Goal: Obtain resource: Download file/media

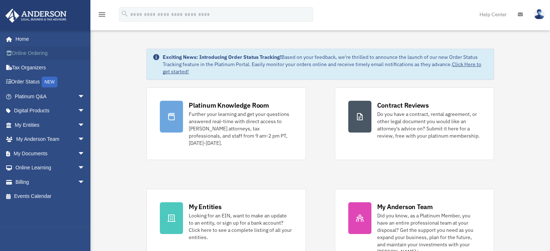
click at [33, 54] on link "Online Ordering" at bounding box center [50, 53] width 91 height 14
click at [78, 125] on span "arrow_drop_down" at bounding box center [85, 125] width 14 height 15
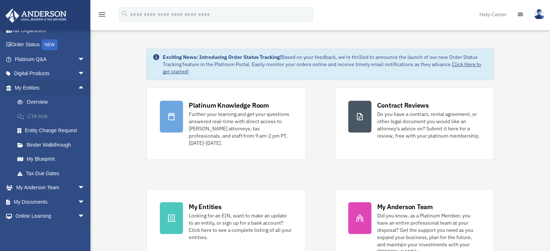
scroll to position [64, 0]
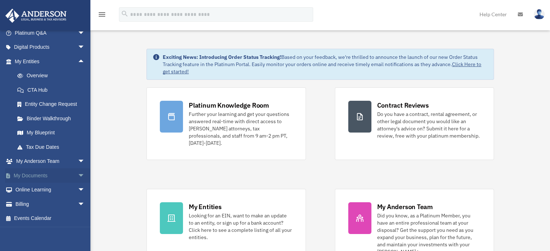
click at [78, 175] on span "arrow_drop_down" at bounding box center [85, 175] width 14 height 15
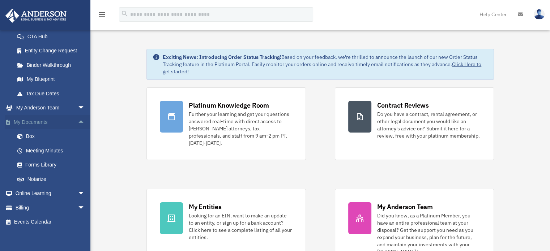
scroll to position [118, 0]
click at [39, 176] on link "Notarize" at bounding box center [53, 178] width 86 height 14
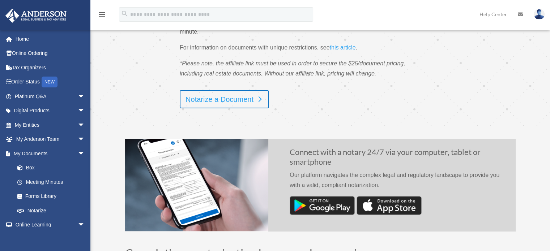
scroll to position [133, 0]
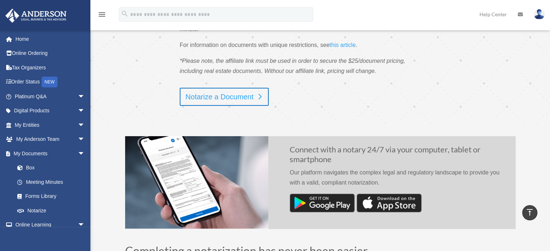
click at [227, 99] on link "Notarize a Document" at bounding box center [224, 97] width 89 height 18
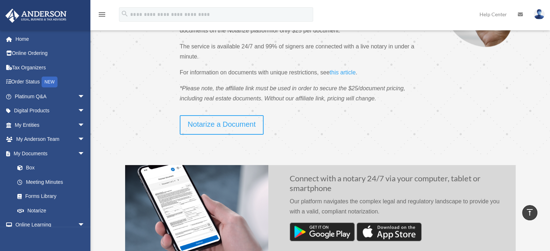
scroll to position [105, 0]
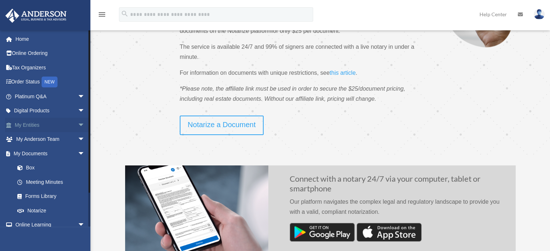
click at [65, 124] on link "My Entities arrow_drop_down" at bounding box center [50, 125] width 91 height 14
click at [78, 124] on span "arrow_drop_down" at bounding box center [85, 125] width 14 height 15
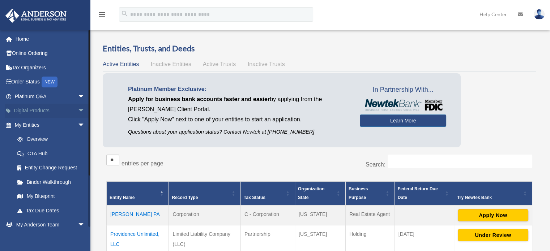
click at [78, 109] on span "arrow_drop_down" at bounding box center [85, 111] width 14 height 15
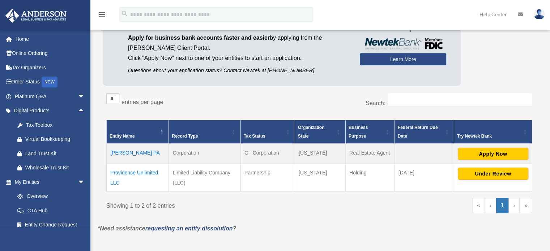
scroll to position [61, 0]
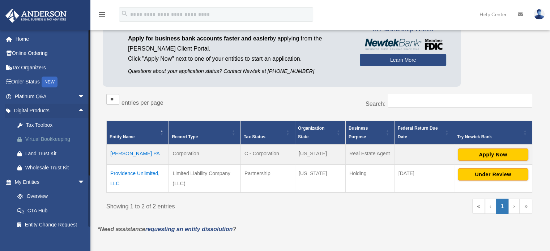
click at [60, 138] on div "Virtual Bookkeeping" at bounding box center [55, 139] width 61 height 9
click at [53, 180] on link "My Entities arrow_drop_down" at bounding box center [50, 182] width 91 height 14
click at [78, 182] on span "arrow_drop_down" at bounding box center [85, 182] width 14 height 15
click at [78, 182] on span "arrow_drop_up" at bounding box center [85, 182] width 14 height 15
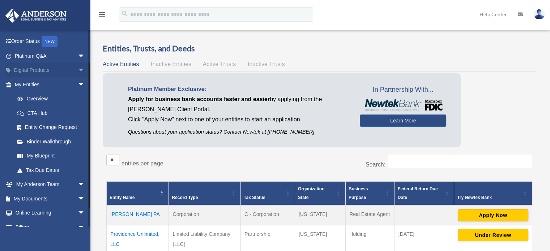
scroll to position [64, 0]
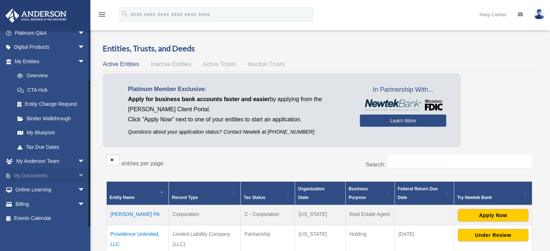
click at [78, 173] on span "arrow_drop_down" at bounding box center [85, 175] width 14 height 15
click at [27, 188] on link "Box" at bounding box center [53, 190] width 86 height 14
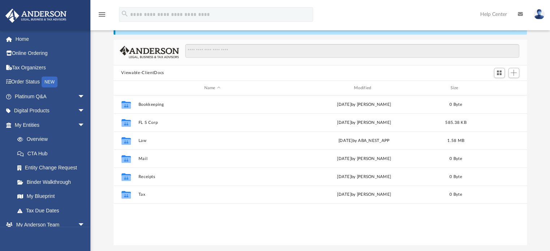
scroll to position [32, 0]
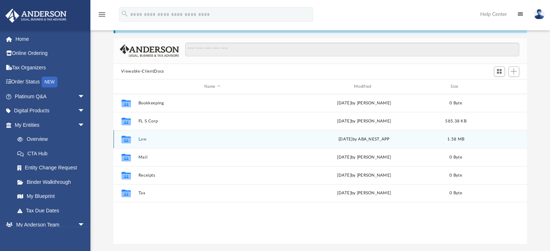
click at [126, 139] on icon "grid" at bounding box center [125, 141] width 9 height 6
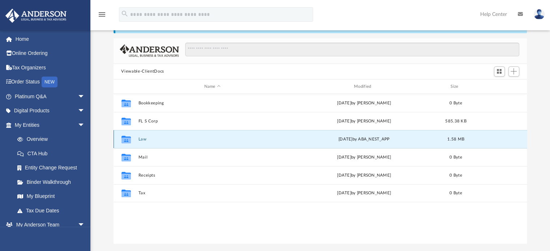
click at [126, 139] on icon "grid" at bounding box center [125, 141] width 9 height 6
click at [145, 138] on button "Law" at bounding box center [212, 139] width 148 height 5
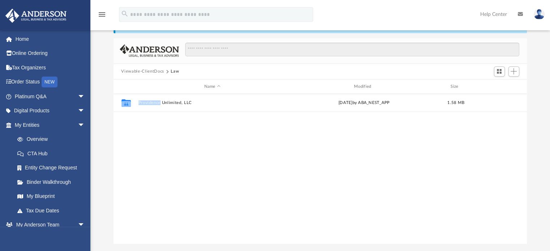
click at [145, 138] on div "Collaborated Folder Providence Unlimited, LLC Tue Sep 9 2025 by ABA_NEST_APP 1.…" at bounding box center [319, 169] width 413 height 150
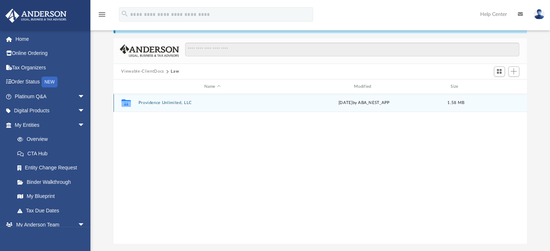
click at [126, 101] on icon "grid" at bounding box center [125, 103] width 9 height 8
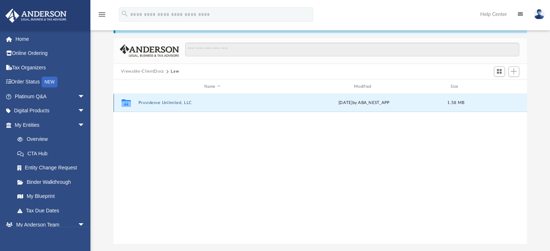
click at [126, 101] on icon "grid" at bounding box center [125, 103] width 9 height 8
click at [175, 102] on button "Providence Unlimited, LLC" at bounding box center [212, 103] width 148 height 5
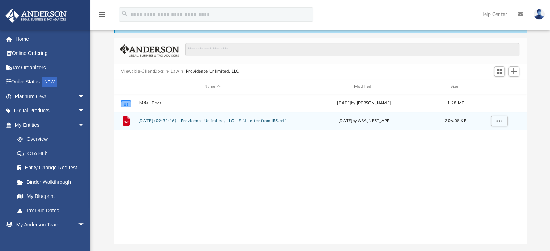
click at [134, 124] on div "File" at bounding box center [126, 121] width 18 height 12
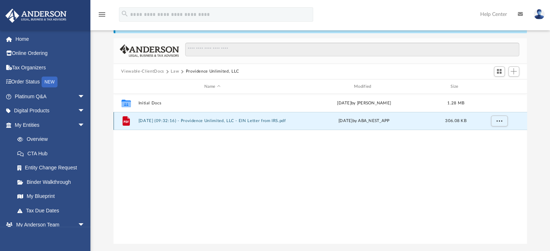
click at [123, 119] on icon "grid" at bounding box center [125, 120] width 7 height 9
click at [127, 121] on icon "grid" at bounding box center [125, 122] width 5 height 2
click at [238, 125] on div "File 2025.09.09 (09:32:16) - Providence Unlimited, LLC - EIN Letter from IRS.pd…" at bounding box center [319, 121] width 413 height 18
click at [237, 120] on button "2025.09.09 (09:32:16) - Providence Unlimited, LLC - EIN Letter from IRS.pdf" at bounding box center [212, 121] width 148 height 5
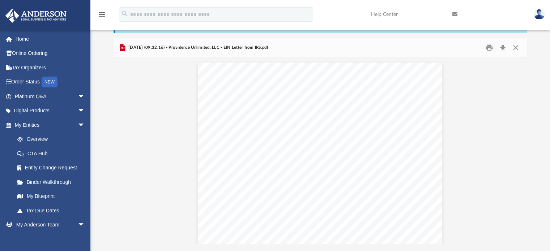
scroll to position [0, 0]
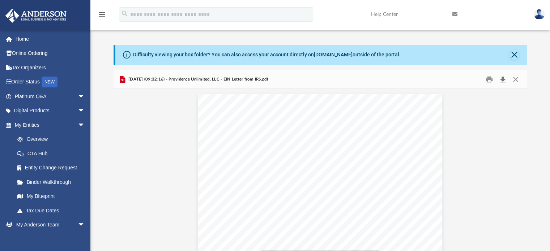
click at [502, 79] on button "Download" at bounding box center [502, 79] width 13 height 11
click at [489, 81] on button "Print" at bounding box center [489, 79] width 14 height 11
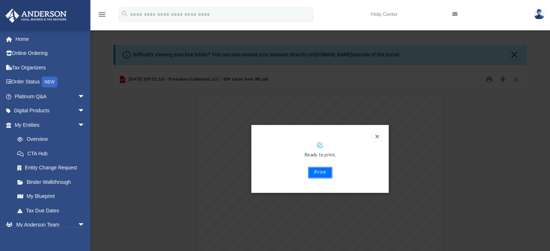
click at [316, 173] on button "Print" at bounding box center [320, 173] width 24 height 12
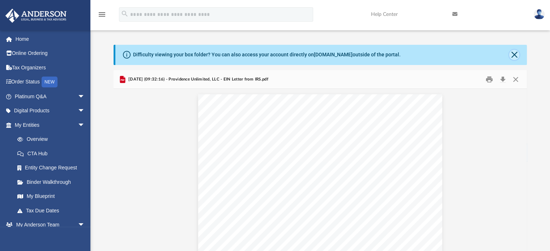
click at [513, 55] on button "Close" at bounding box center [514, 55] width 10 height 10
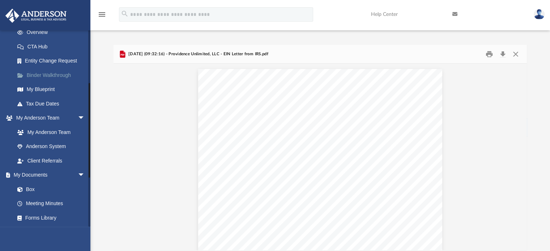
scroll to position [108, 0]
click at [28, 181] on link "Box" at bounding box center [53, 188] width 86 height 14
click at [28, 186] on link "Box" at bounding box center [53, 188] width 86 height 14
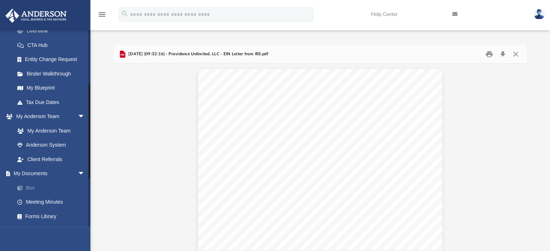
click at [28, 186] on link "Box" at bounding box center [53, 188] width 86 height 14
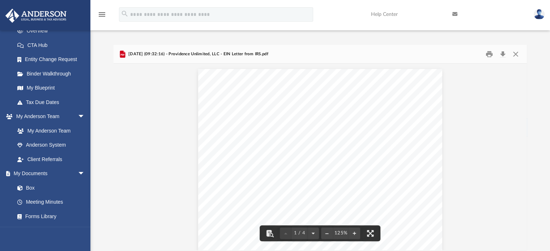
click at [103, 11] on icon "menu" at bounding box center [102, 14] width 9 height 9
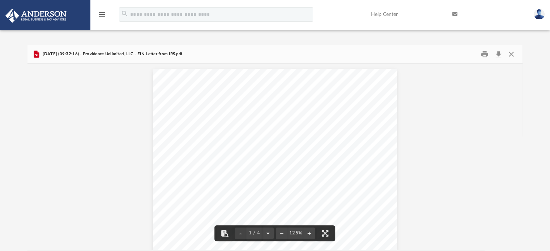
scroll to position [6, 6]
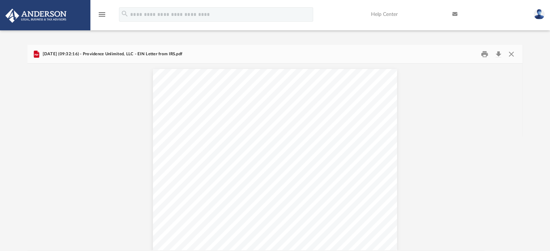
click at [103, 11] on icon "menu" at bounding box center [102, 14] width 9 height 9
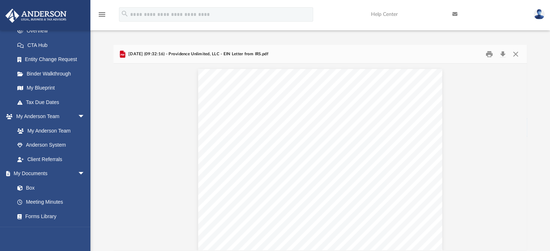
scroll to position [159, 408]
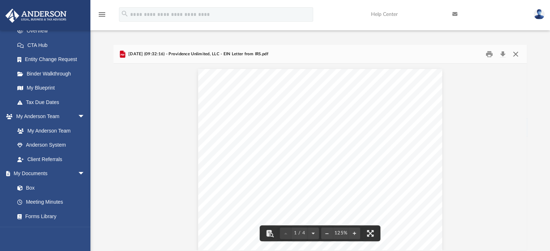
click at [517, 53] on button "Close" at bounding box center [515, 53] width 13 height 11
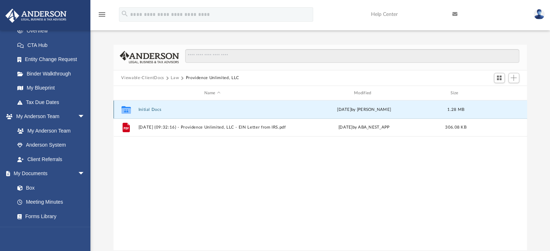
click at [156, 108] on button "Initial Docs" at bounding box center [212, 109] width 148 height 5
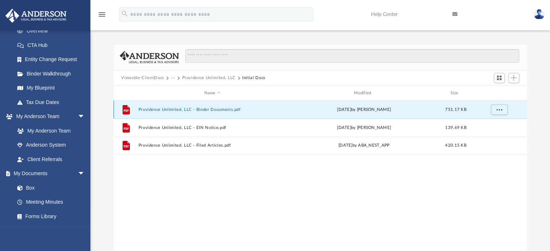
click at [157, 110] on button "Providence Unlimited, LLC - Binder Documents.pdf" at bounding box center [212, 109] width 148 height 5
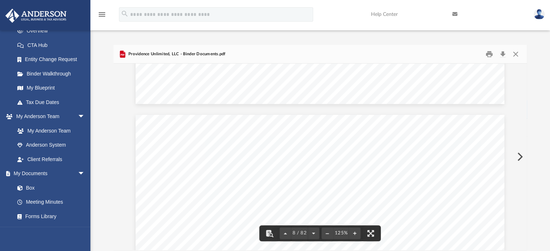
scroll to position [3362, 0]
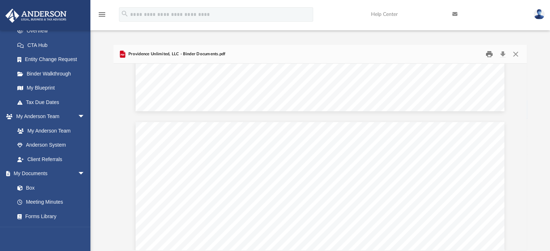
click at [489, 53] on button "Print" at bounding box center [489, 53] width 14 height 11
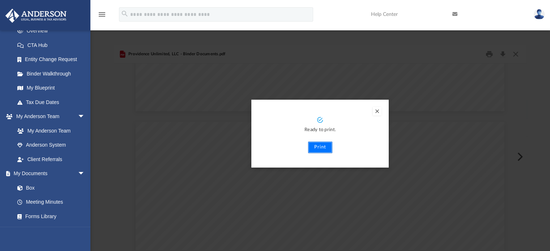
click at [319, 146] on button "Print" at bounding box center [320, 148] width 24 height 12
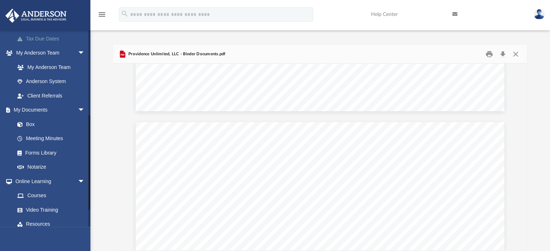
scroll to position [207, 0]
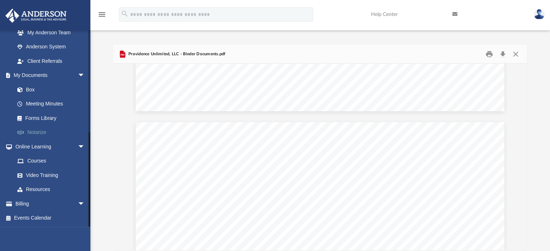
click at [41, 132] on link "Notarize" at bounding box center [53, 132] width 86 height 14
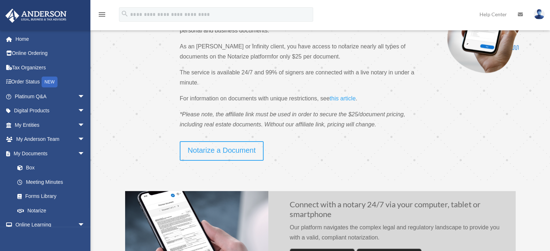
scroll to position [80, 0]
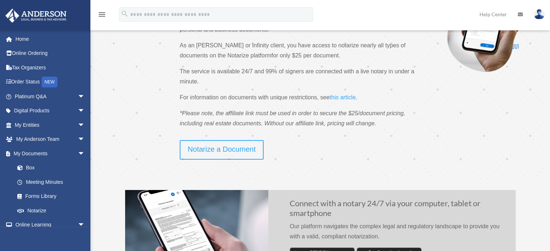
click at [344, 97] on span "this article" at bounding box center [342, 97] width 26 height 6
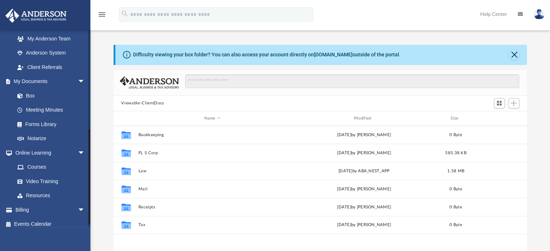
scroll to position [201, 0]
click at [38, 136] on link "Notarize" at bounding box center [53, 138] width 86 height 14
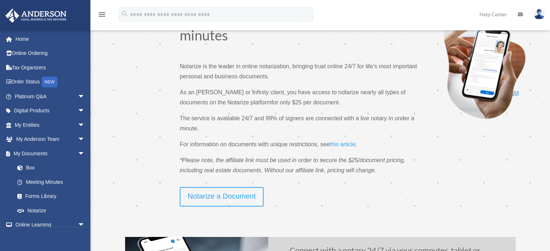
scroll to position [85, 0]
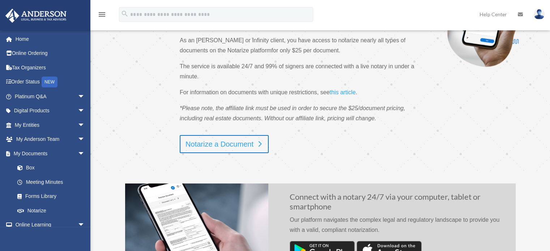
click at [207, 146] on link "Notarize a Document" at bounding box center [224, 144] width 89 height 18
